Goal: Check status: Check status

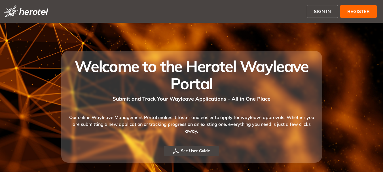
click at [331, 12] on span "SIGN IN" at bounding box center [322, 11] width 17 height 7
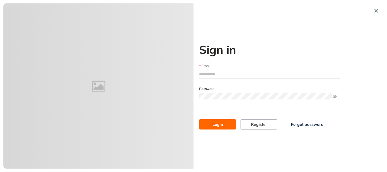
type input "**********"
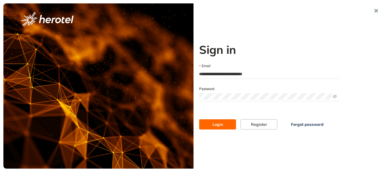
click at [220, 122] on span "Login" at bounding box center [218, 124] width 10 height 6
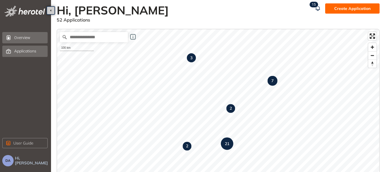
click at [36, 51] on div "Applications" at bounding box center [30, 51] width 32 height 10
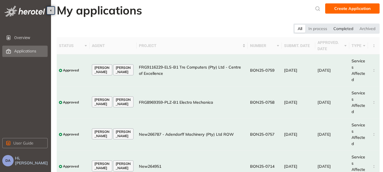
click at [349, 29] on div "Completed" at bounding box center [343, 29] width 26 height 8
click at [372, 27] on div "Archived" at bounding box center [367, 29] width 22 height 8
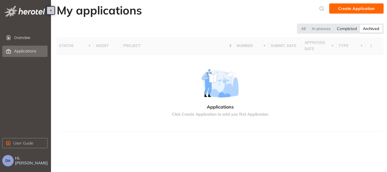
click at [353, 29] on div "Completed" at bounding box center [347, 29] width 26 height 8
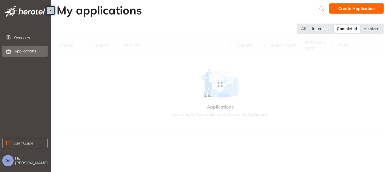
click at [324, 28] on div "In process" at bounding box center [321, 29] width 25 height 8
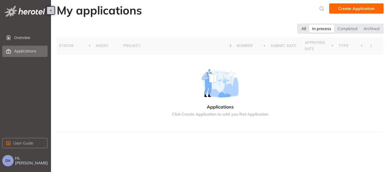
click at [305, 29] on div "All" at bounding box center [303, 29] width 11 height 8
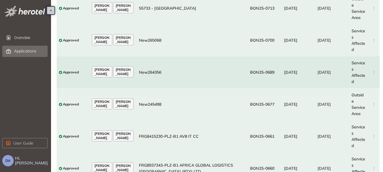
scroll to position [218, 0]
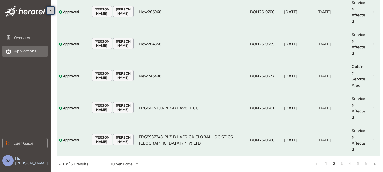
click at [335, 164] on link "2" at bounding box center [334, 164] width 6 height 9
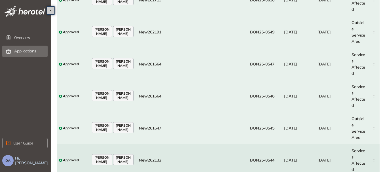
scroll to position [218, 0]
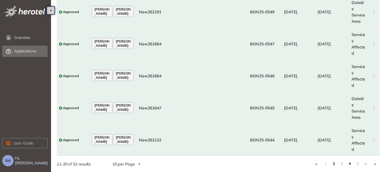
click at [351, 164] on link "4" at bounding box center [350, 164] width 6 height 9
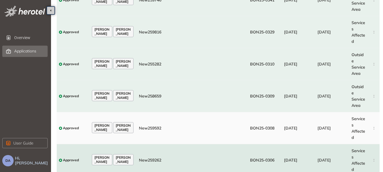
scroll to position [218, 0]
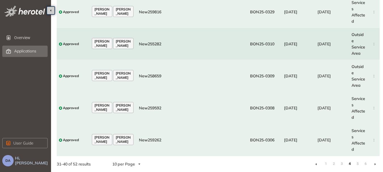
click at [154, 49] on td "New255282" at bounding box center [192, 44] width 111 height 32
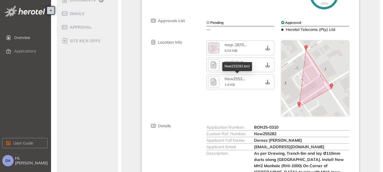
scroll to position [28, 0]
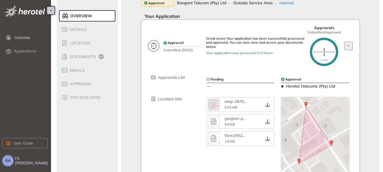
click at [347, 46] on icon "button" at bounding box center [347, 46] width 5 height 5
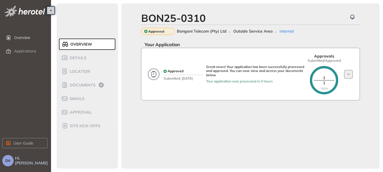
scroll to position [0, 0]
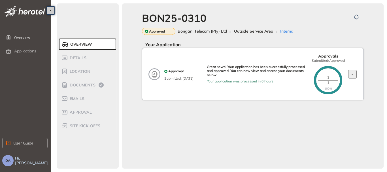
click at [349, 70] on button "button" at bounding box center [352, 74] width 9 height 9
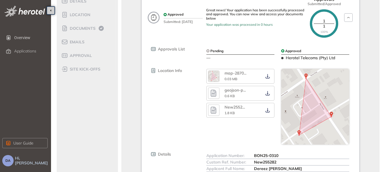
scroll to position [28, 0]
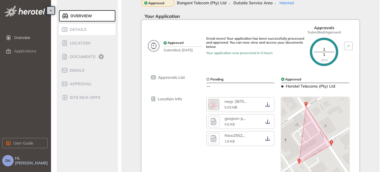
click at [84, 29] on span "Details" at bounding box center [77, 29] width 18 height 5
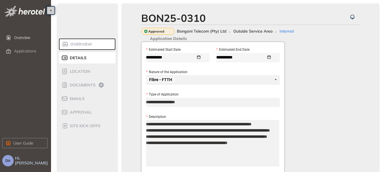
click at [190, 32] on span "Bongani Telecom (Pty) Ltd" at bounding box center [202, 31] width 50 height 5
click at [200, 25] on div "BON25-0310 Approved Bongani Telecom (Pty) Ltd Outside Service Area Internal" at bounding box center [250, 23] width 218 height 23
click at [247, 30] on span "Outside Service Area" at bounding box center [252, 31] width 39 height 5
click at [248, 31] on span "Outside Service Area" at bounding box center [252, 31] width 39 height 5
click at [282, 30] on span "Internal" at bounding box center [286, 31] width 14 height 5
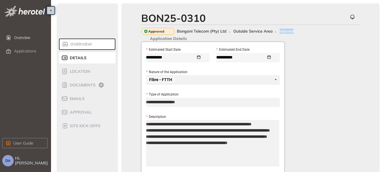
click at [282, 30] on span "Internal" at bounding box center [286, 31] width 14 height 5
click at [82, 84] on span "Documents" at bounding box center [81, 85] width 27 height 5
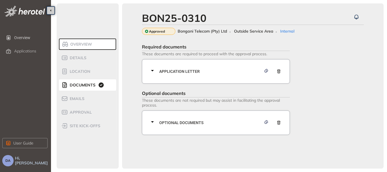
click at [82, 44] on span "Overview" at bounding box center [81, 44] width 24 height 5
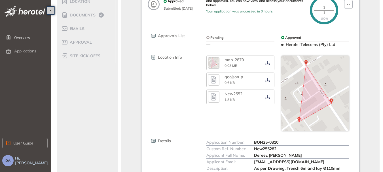
scroll to position [42, 0]
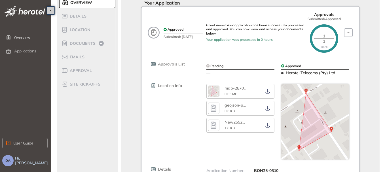
click at [228, 64] on div "Pending" at bounding box center [240, 65] width 68 height 7
click at [217, 65] on span "Pending" at bounding box center [216, 66] width 13 height 4
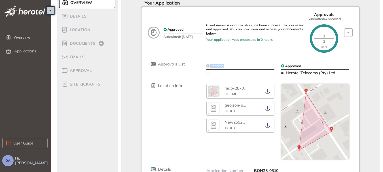
click at [217, 65] on span "Pending" at bounding box center [216, 66] width 13 height 4
click at [190, 37] on span "Submitted: [DATE]" at bounding box center [183, 36] width 39 height 6
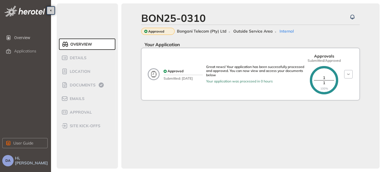
scroll to position [0, 0]
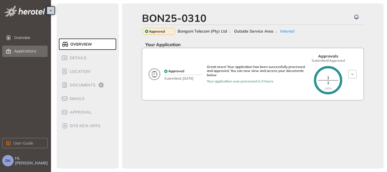
click at [29, 49] on span "Applications" at bounding box center [25, 51] width 22 height 5
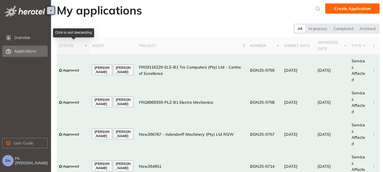
click at [72, 47] on span "status" at bounding box center [71, 46] width 24 height 6
click at [119, 48] on th "agent" at bounding box center [113, 45] width 47 height 17
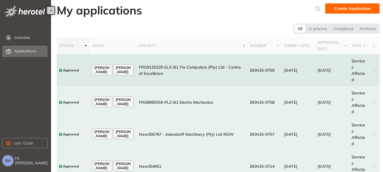
click at [104, 72] on span "[PERSON_NAME]" at bounding box center [101, 70] width 15 height 8
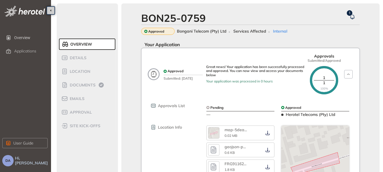
click at [259, 31] on span "Services Affected" at bounding box center [249, 31] width 33 height 5
